Goal: Task Accomplishment & Management: Use online tool/utility

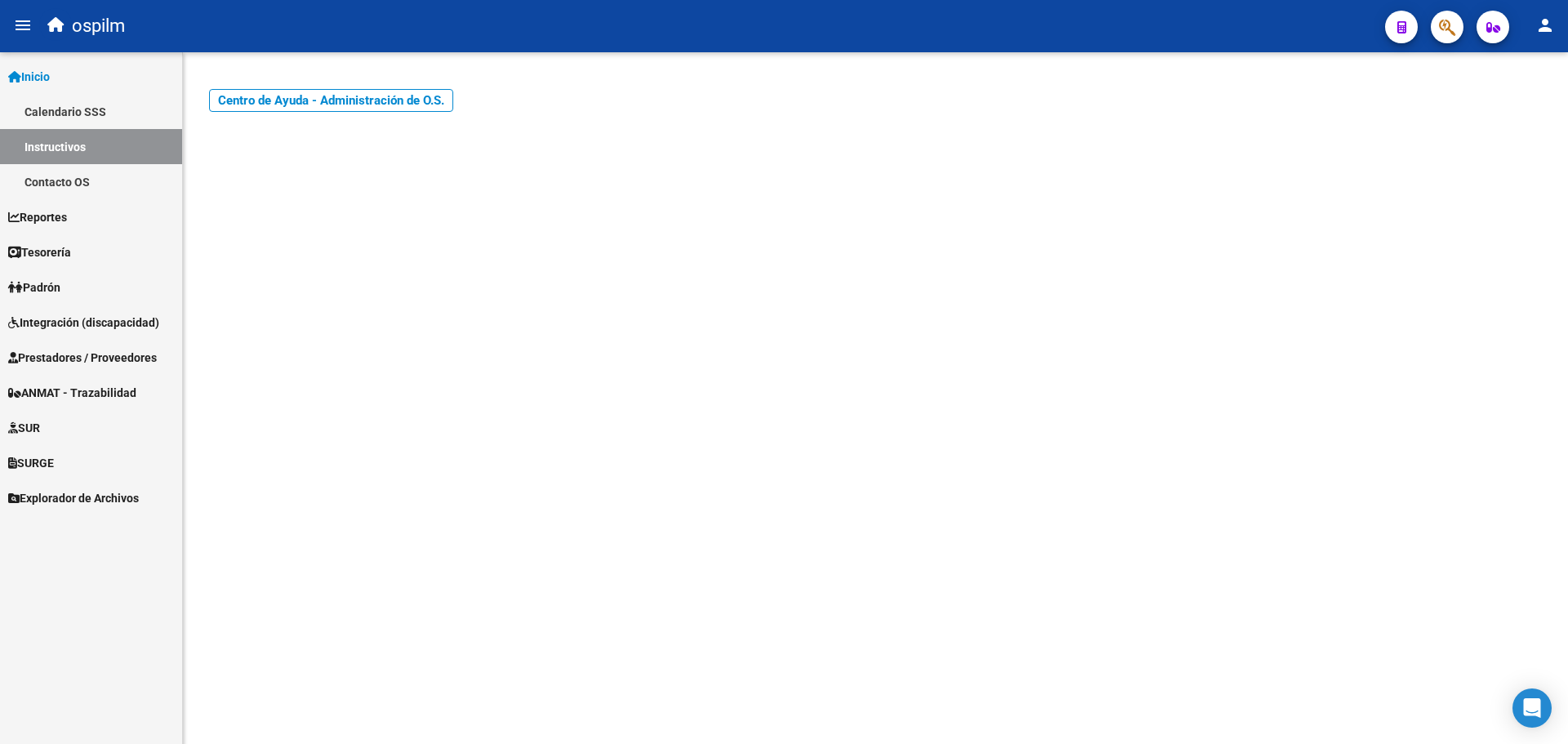
click at [68, 308] on link "Integración (discapacidad)" at bounding box center [91, 321] width 182 height 35
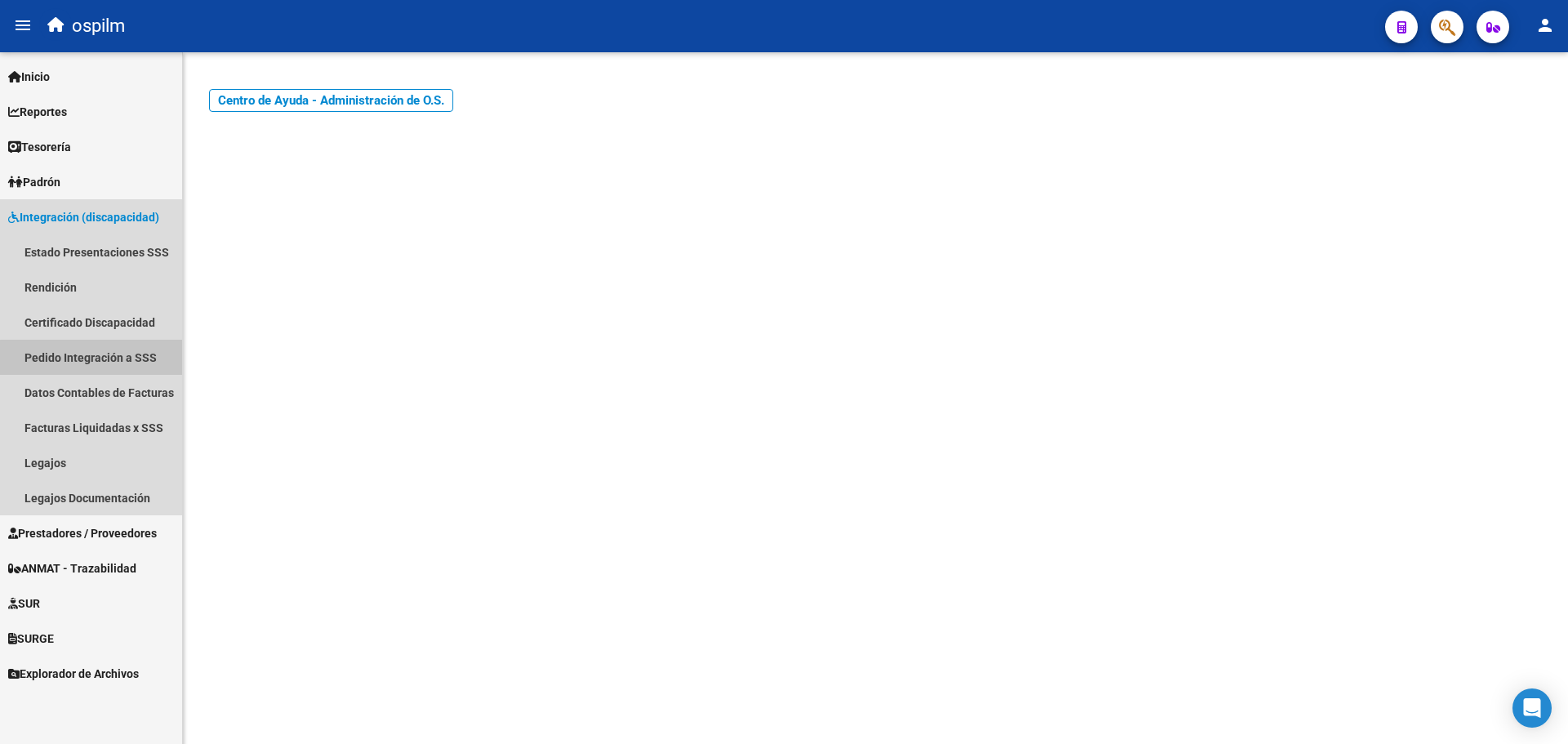
click at [125, 359] on link "Pedido Integración a SSS" at bounding box center [91, 357] width 182 height 35
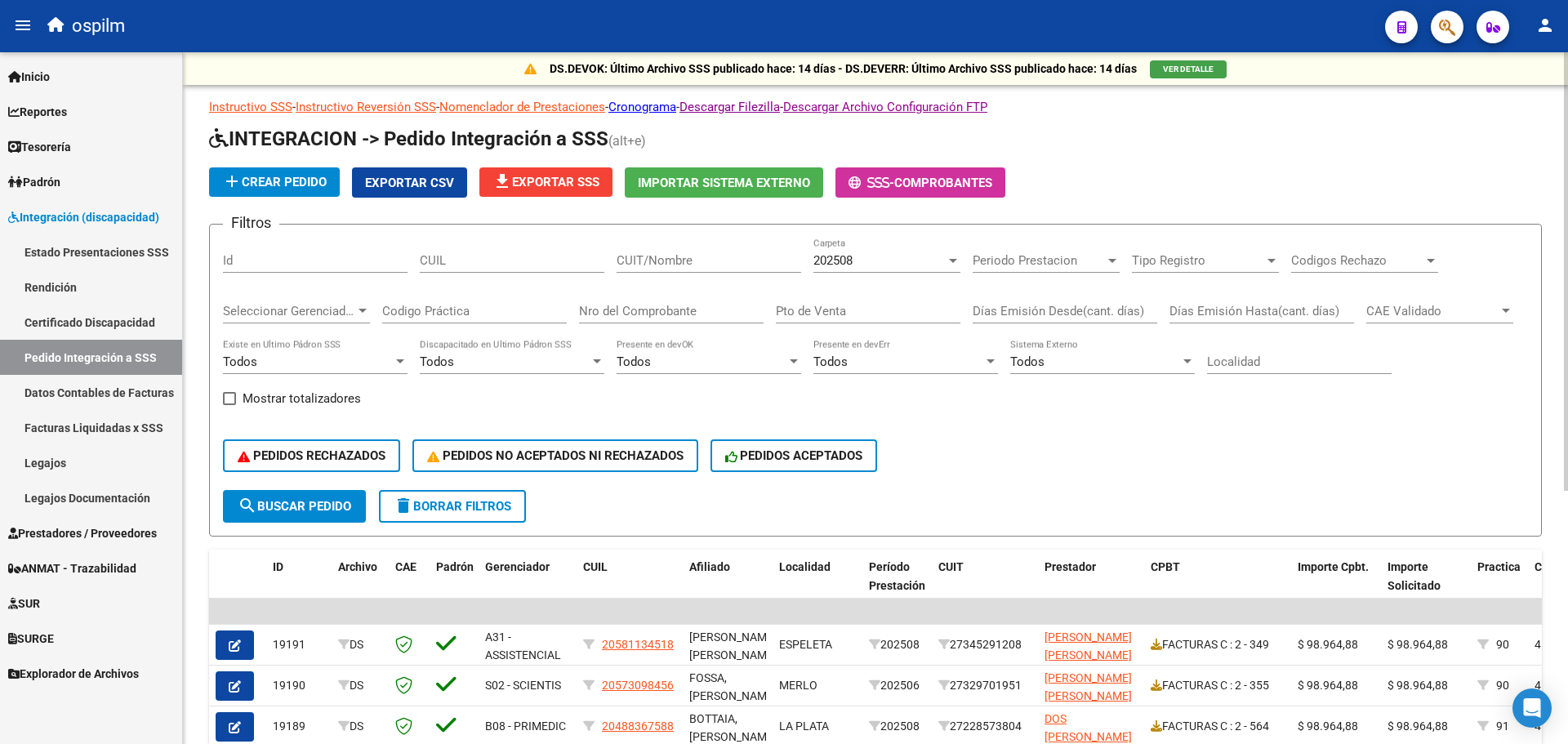
click at [889, 256] on div "202508" at bounding box center [879, 261] width 132 height 15
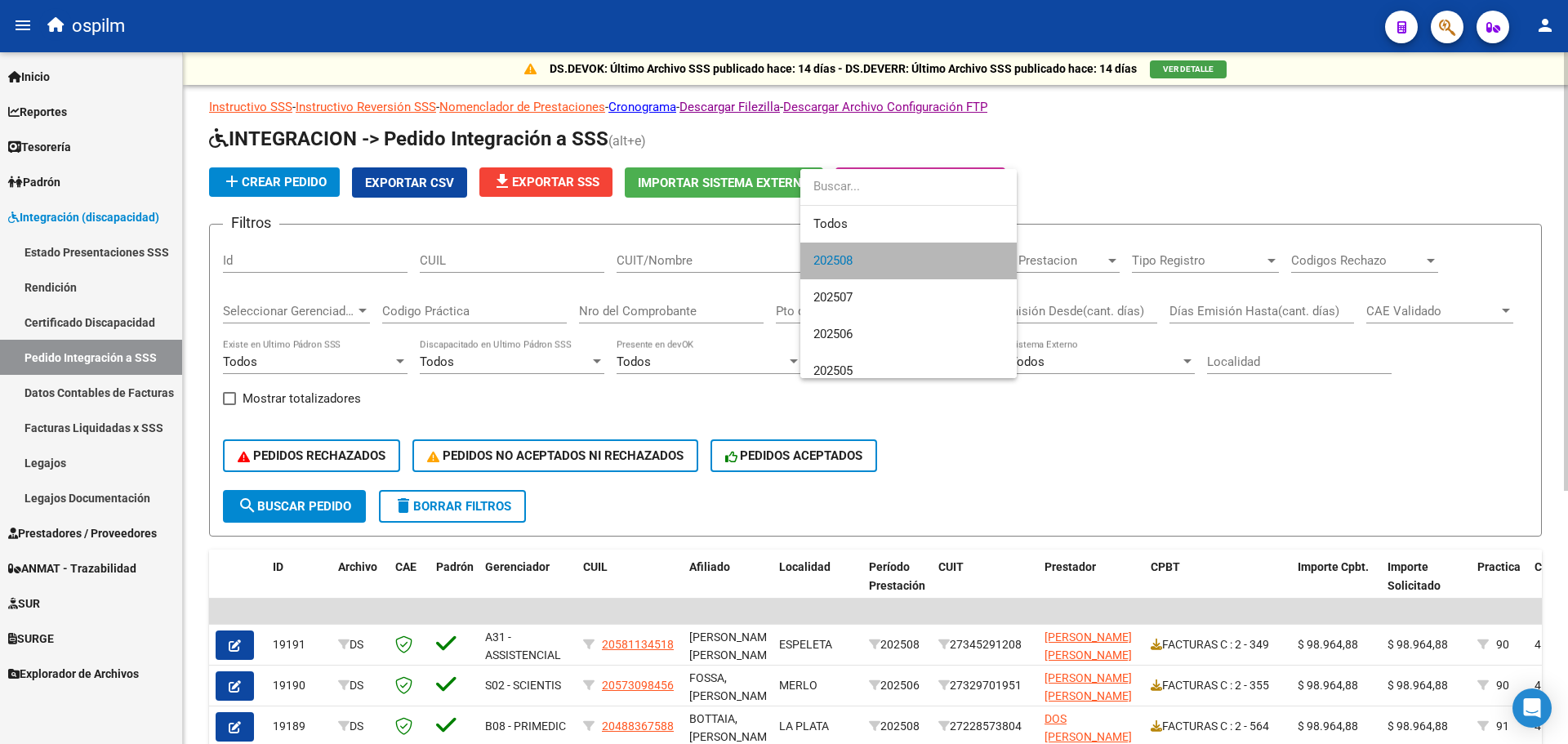
click at [889, 256] on span "202508" at bounding box center [908, 260] width 191 height 37
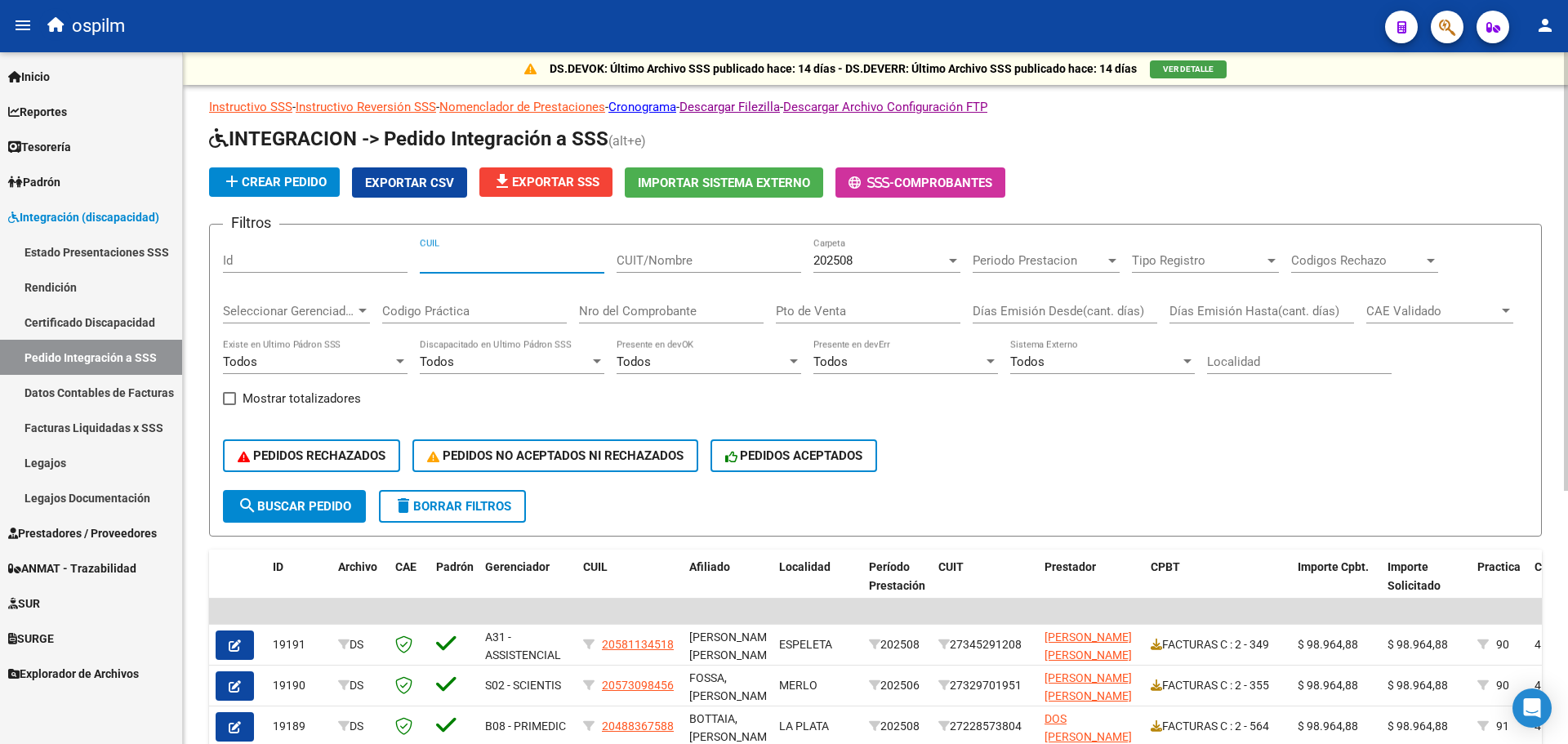
click at [454, 261] on input "CUIL" at bounding box center [512, 261] width 185 height 15
type input "23483005199"
click at [305, 499] on span "search Buscar Pedido" at bounding box center [294, 506] width 114 height 15
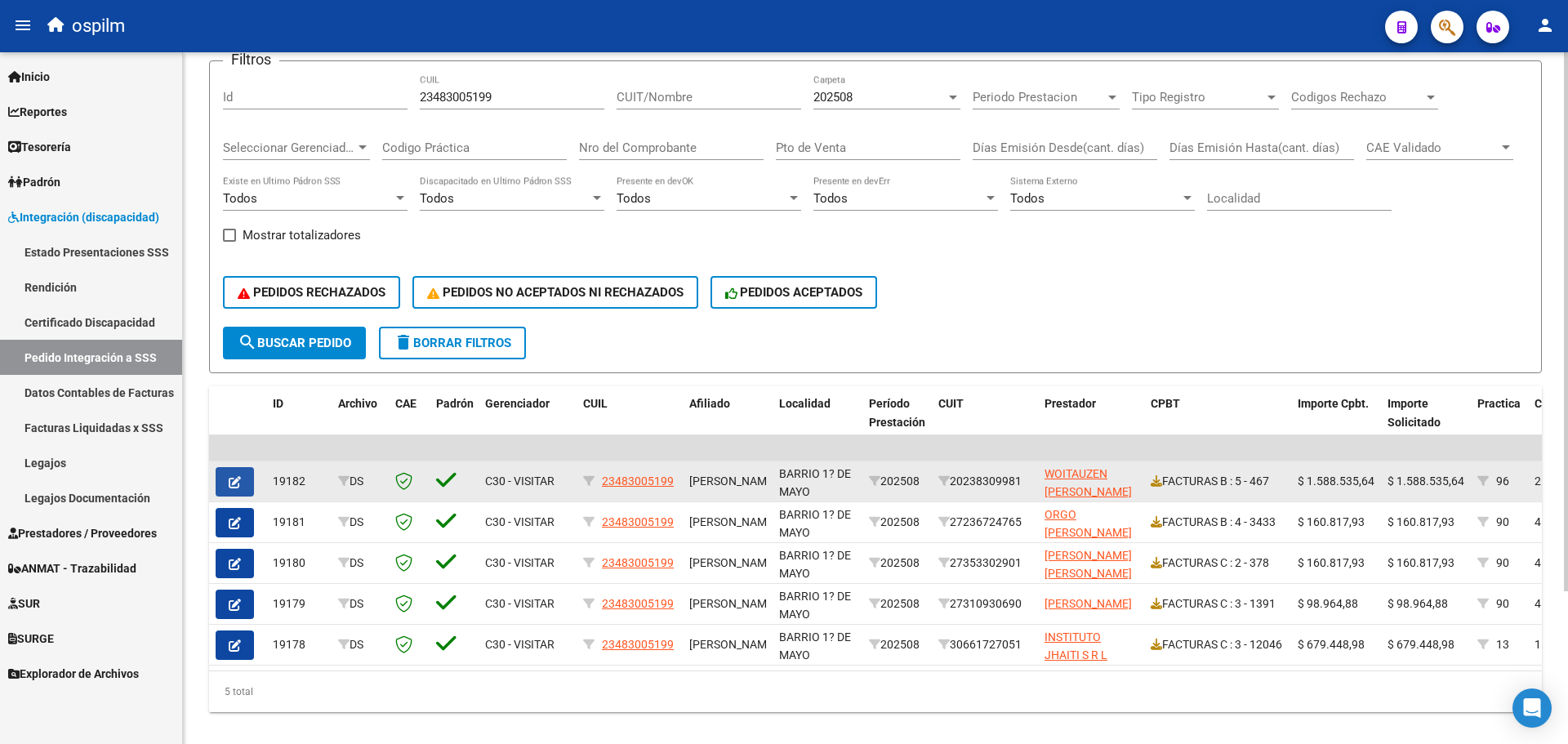
click at [233, 484] on icon "button" at bounding box center [235, 482] width 12 height 12
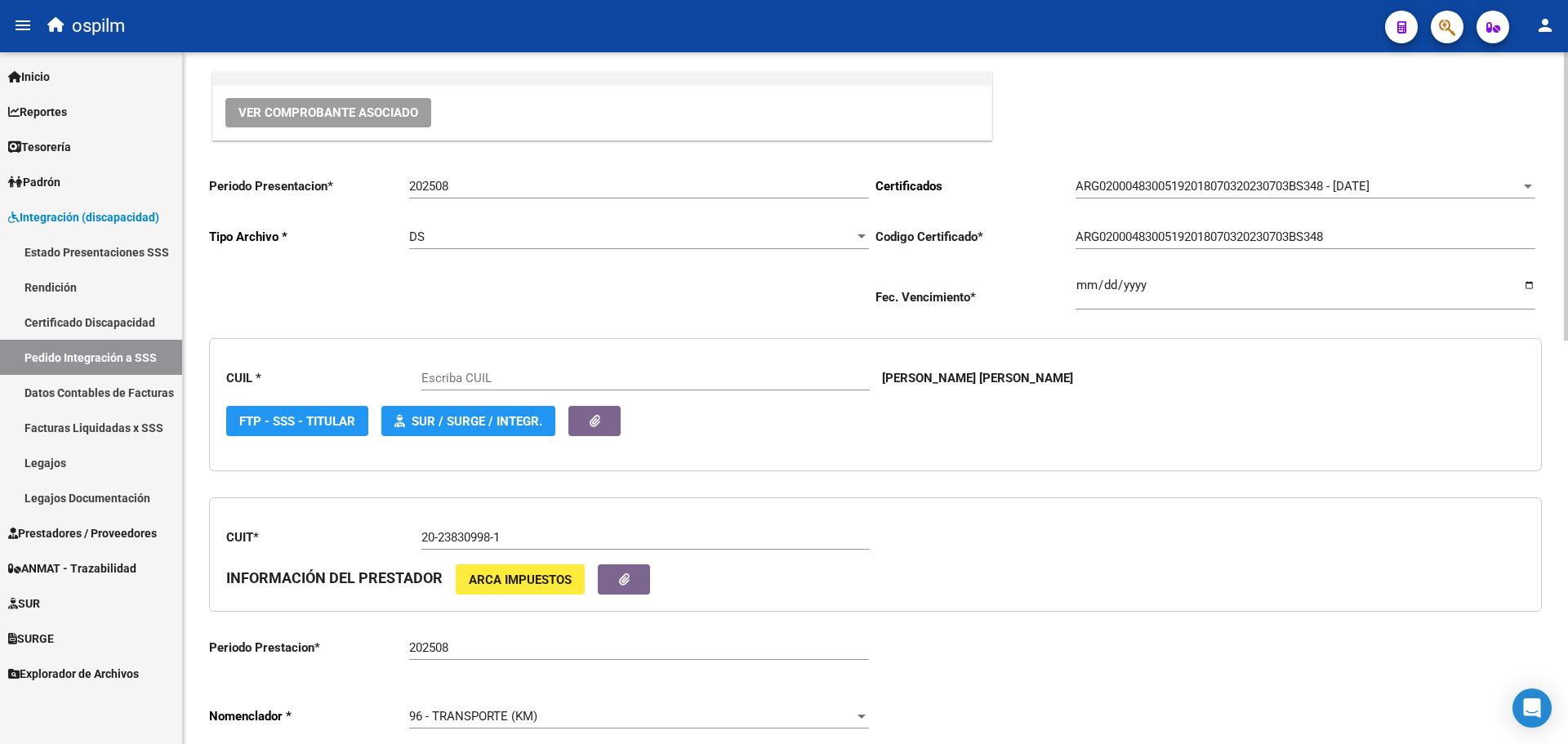
type input "23483005199"
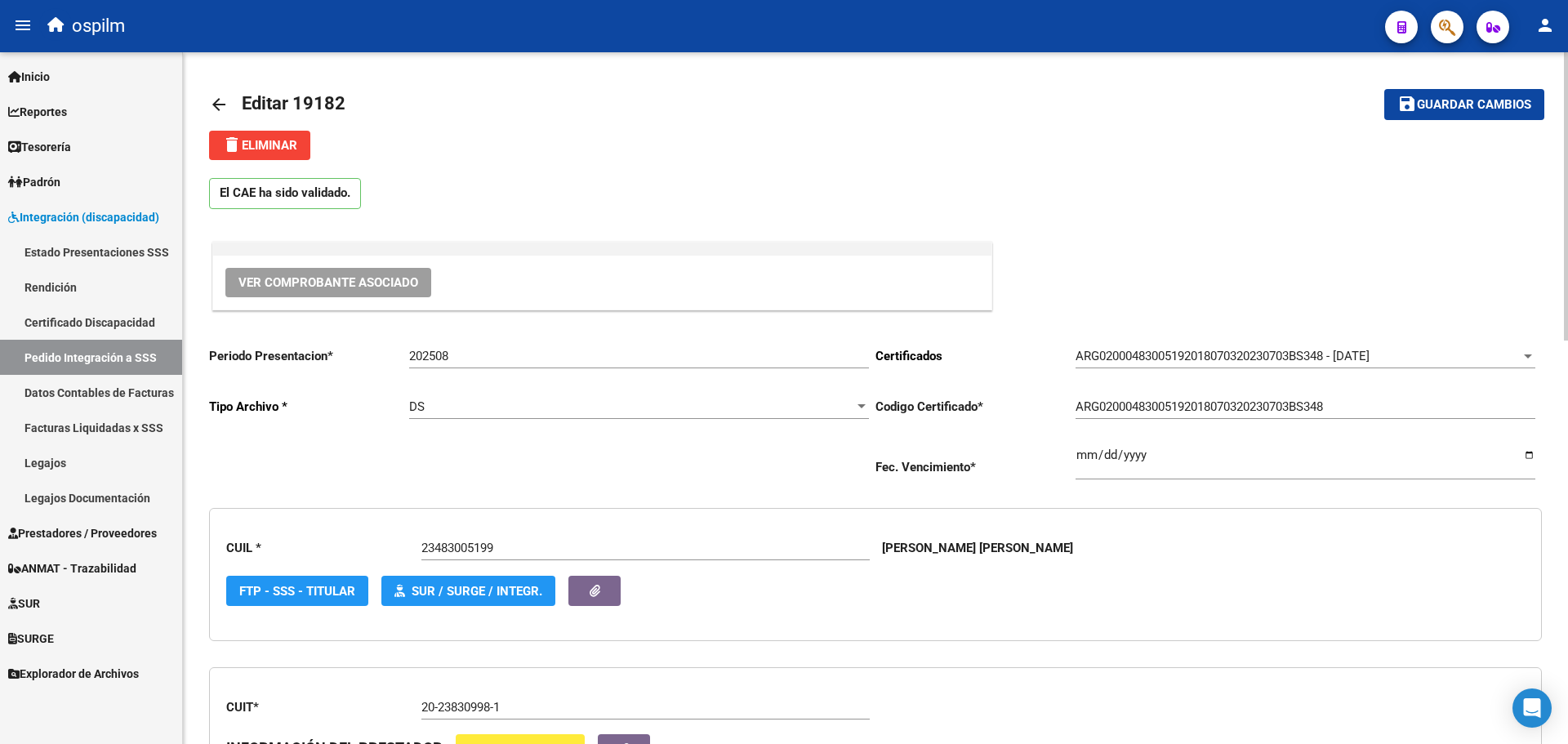
click at [220, 100] on mat-icon "arrow_back" at bounding box center [219, 104] width 20 height 20
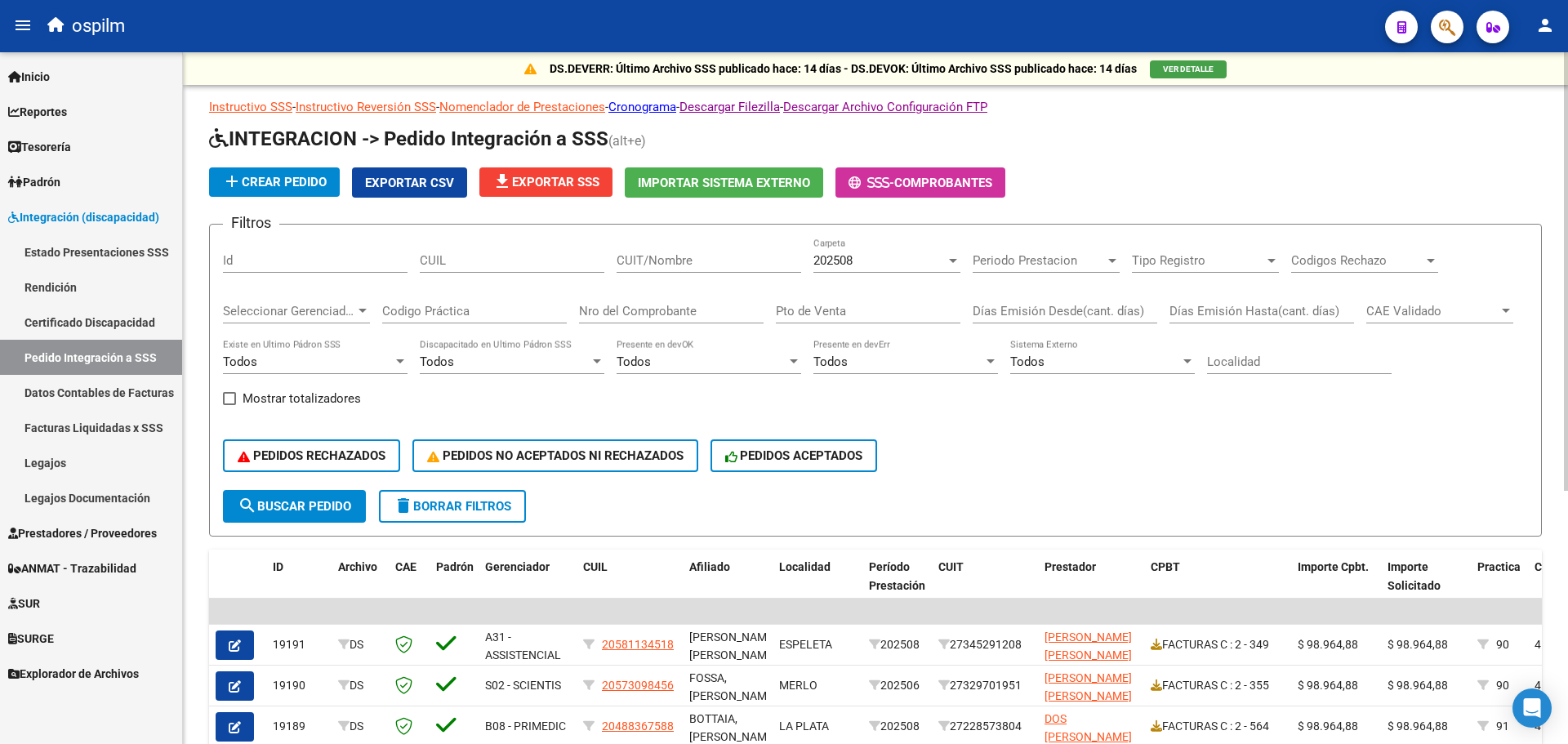
click at [411, 180] on span "Exportar CSV" at bounding box center [409, 183] width 89 height 15
click at [886, 258] on div "202508" at bounding box center [879, 261] width 132 height 15
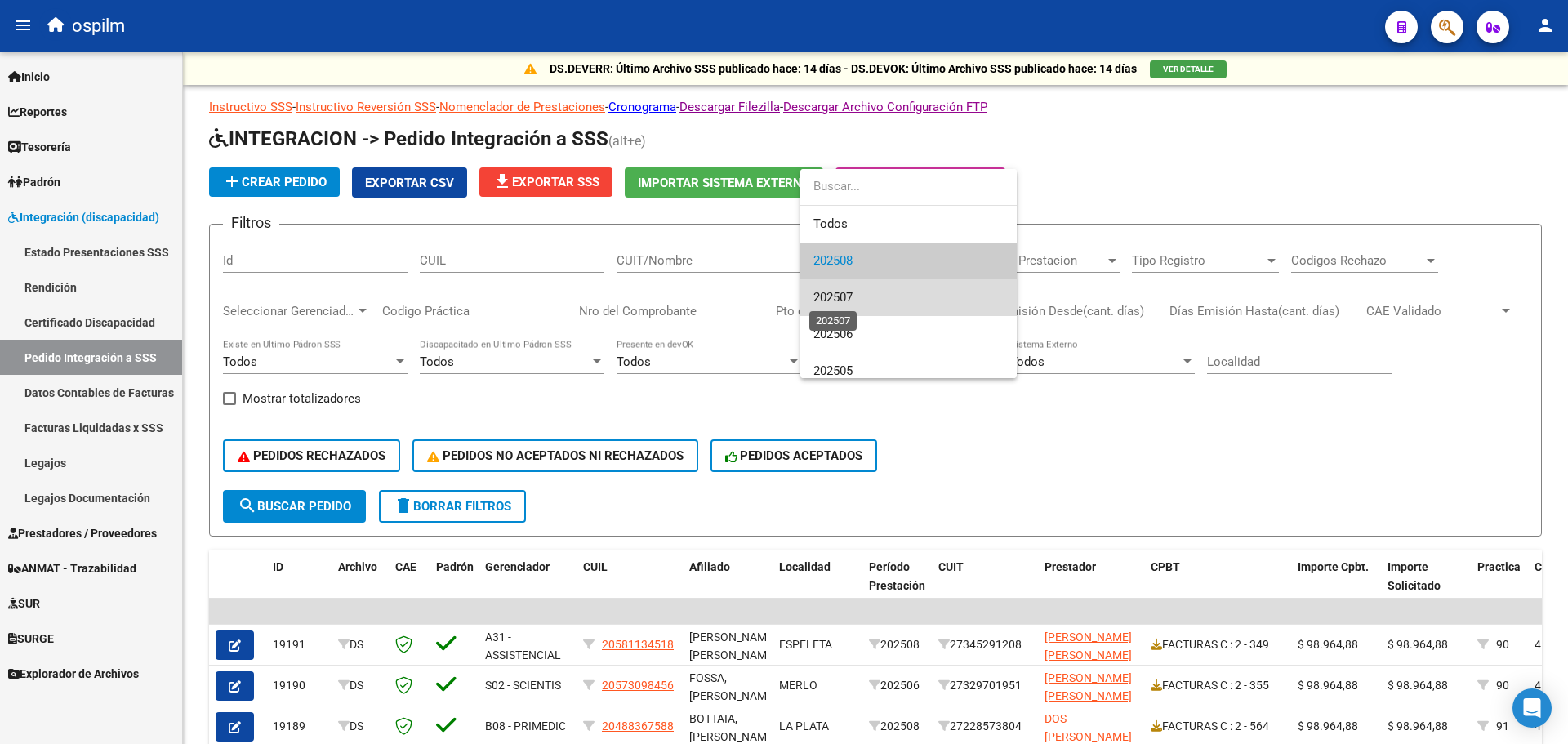
click at [853, 294] on span "202507" at bounding box center [833, 298] width 39 height 15
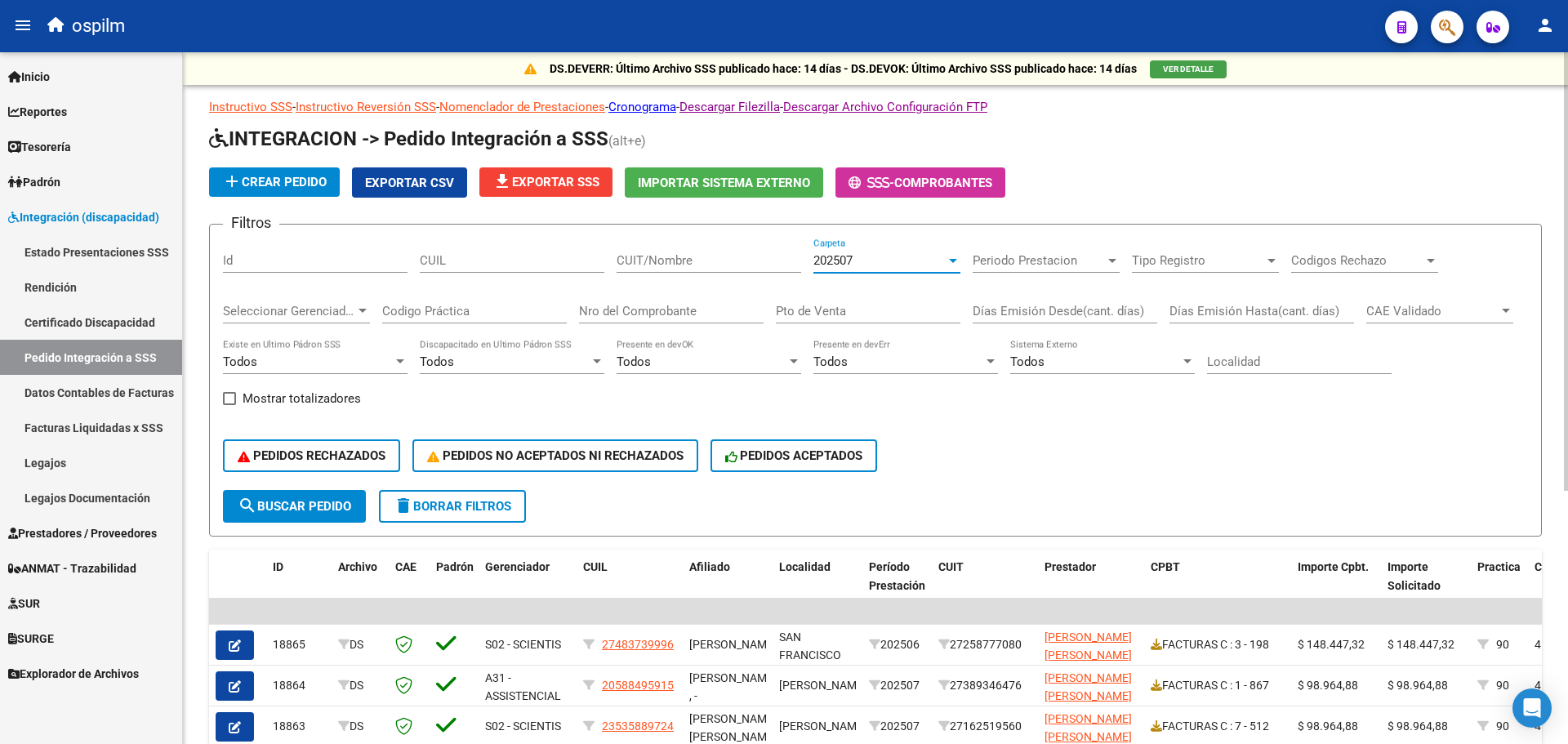
click at [302, 505] on span "search Buscar Pedido" at bounding box center [294, 506] width 114 height 15
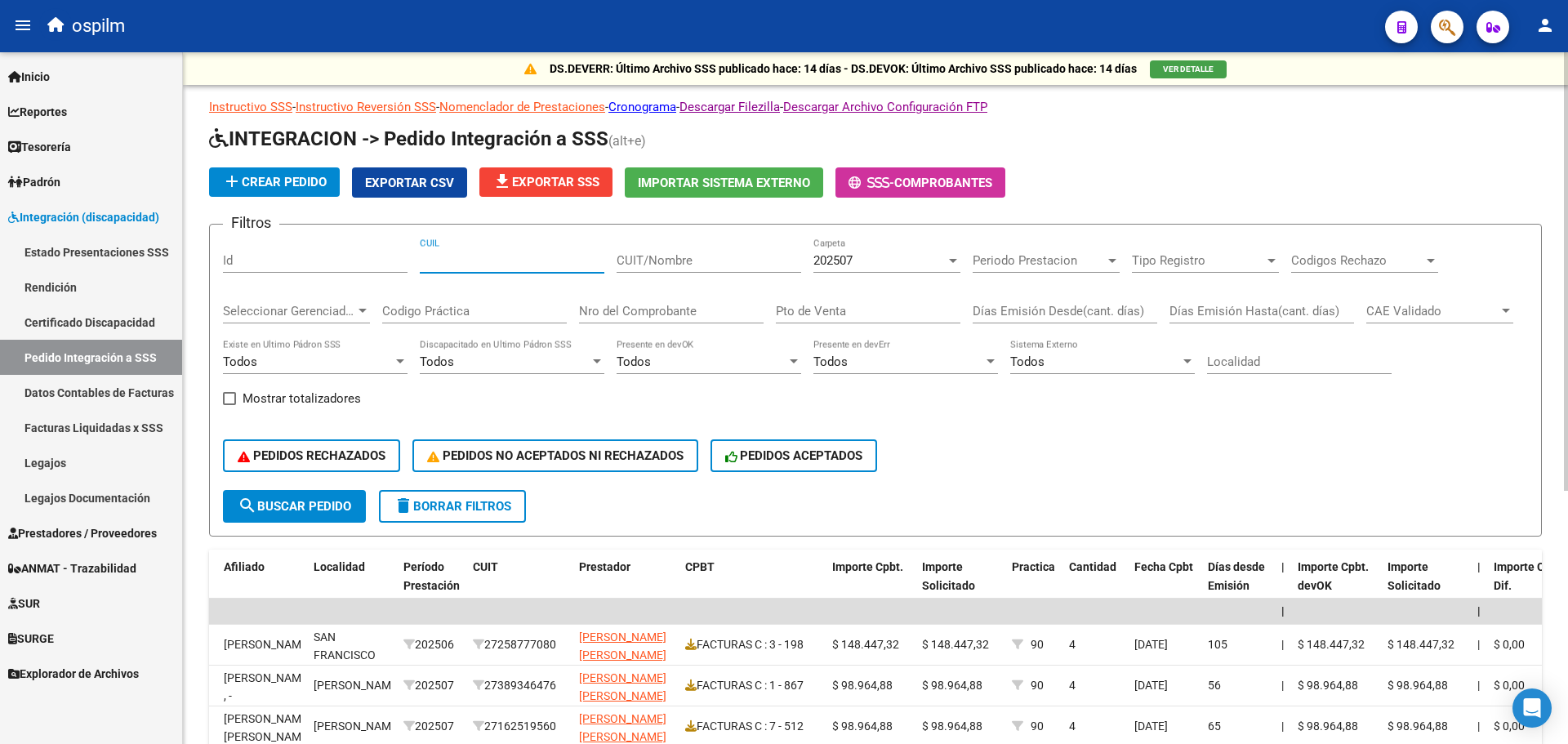
click at [492, 260] on input "CUIL" at bounding box center [512, 261] width 185 height 15
paste input "23483005199"
type input "23483005199"
click at [330, 505] on span "search Buscar Pedido" at bounding box center [294, 506] width 114 height 15
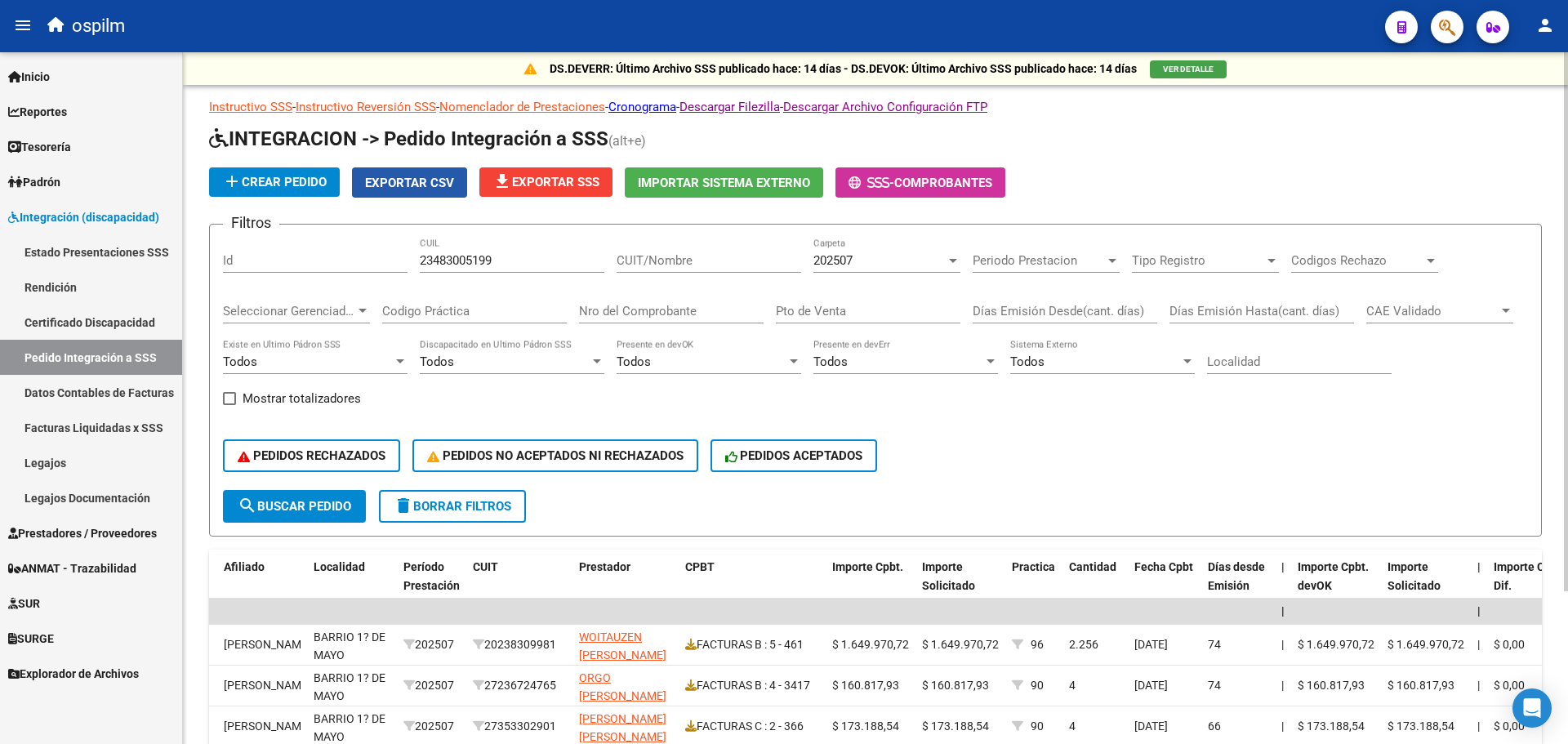
click at [411, 184] on span "Exportar CSV" at bounding box center [409, 183] width 89 height 15
